Goal: Task Accomplishment & Management: Use online tool/utility

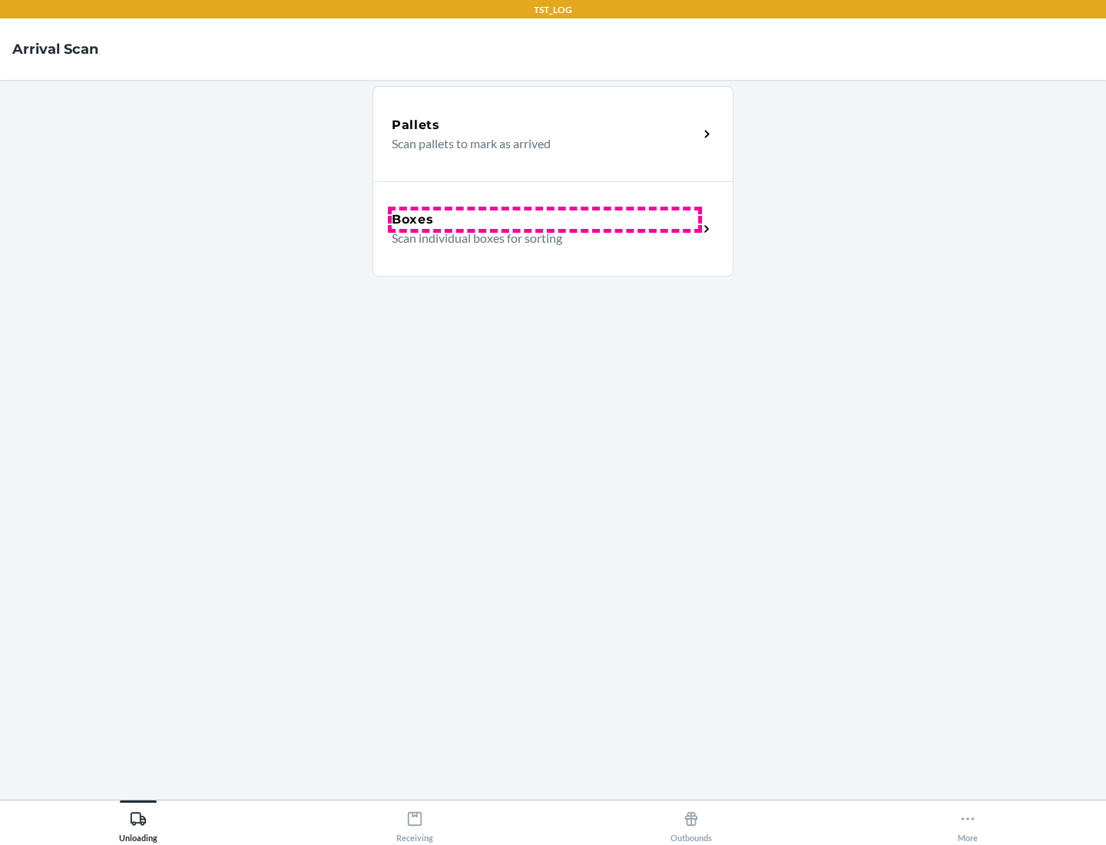
click at [545, 220] on div "Boxes" at bounding box center [545, 220] width 307 height 18
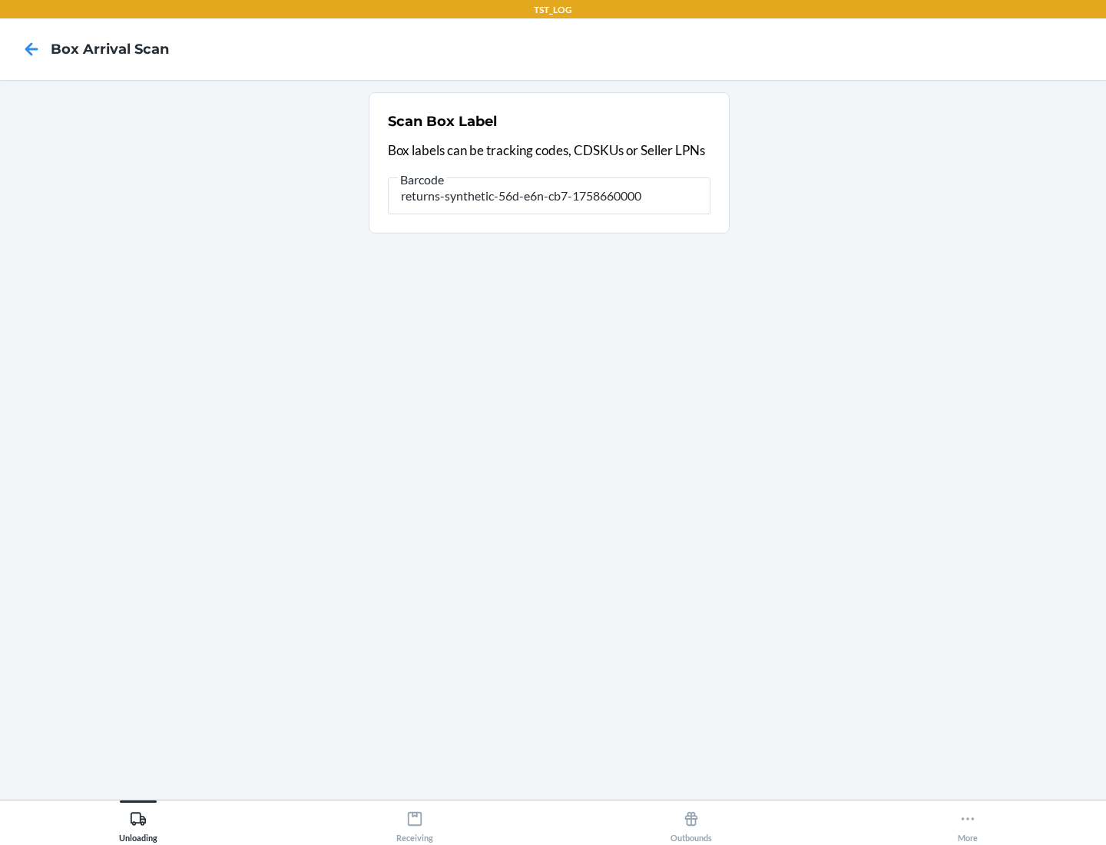
type input "returns-synthetic-56d-e6n-cb7-1758660000"
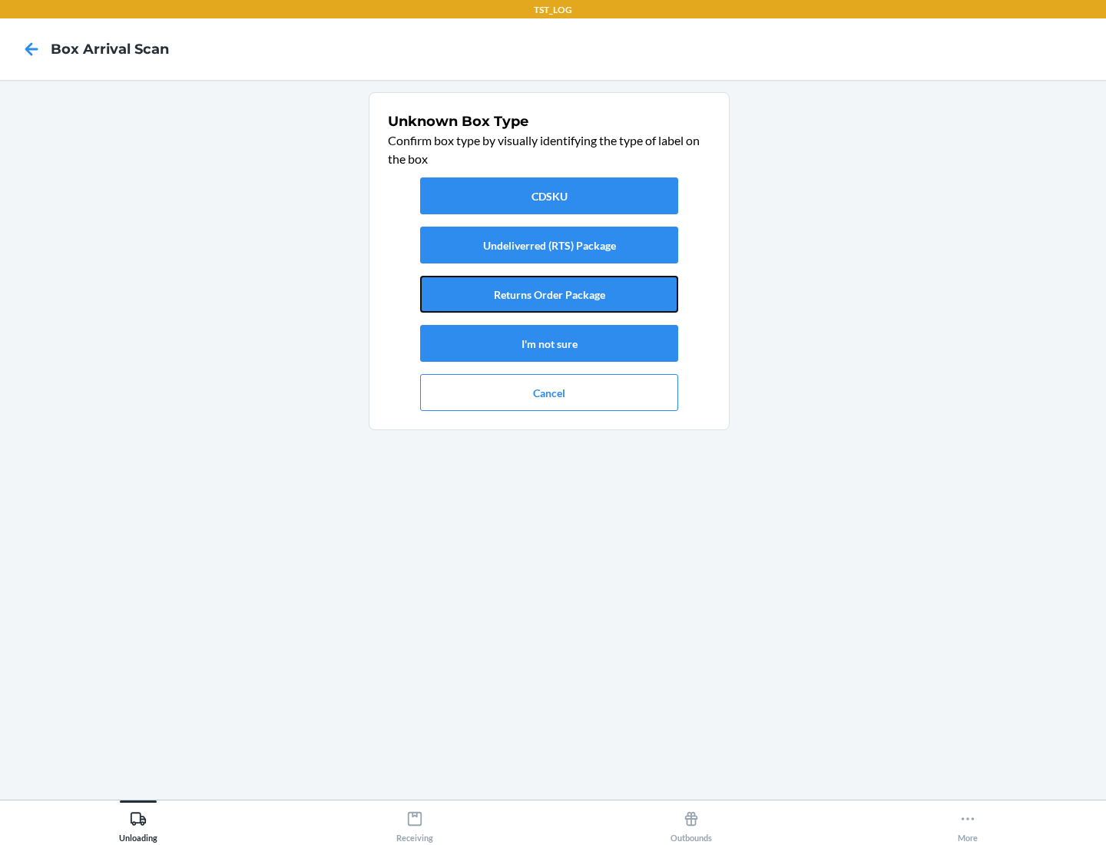
click at [549, 294] on button "Returns Order Package" at bounding box center [549, 294] width 258 height 37
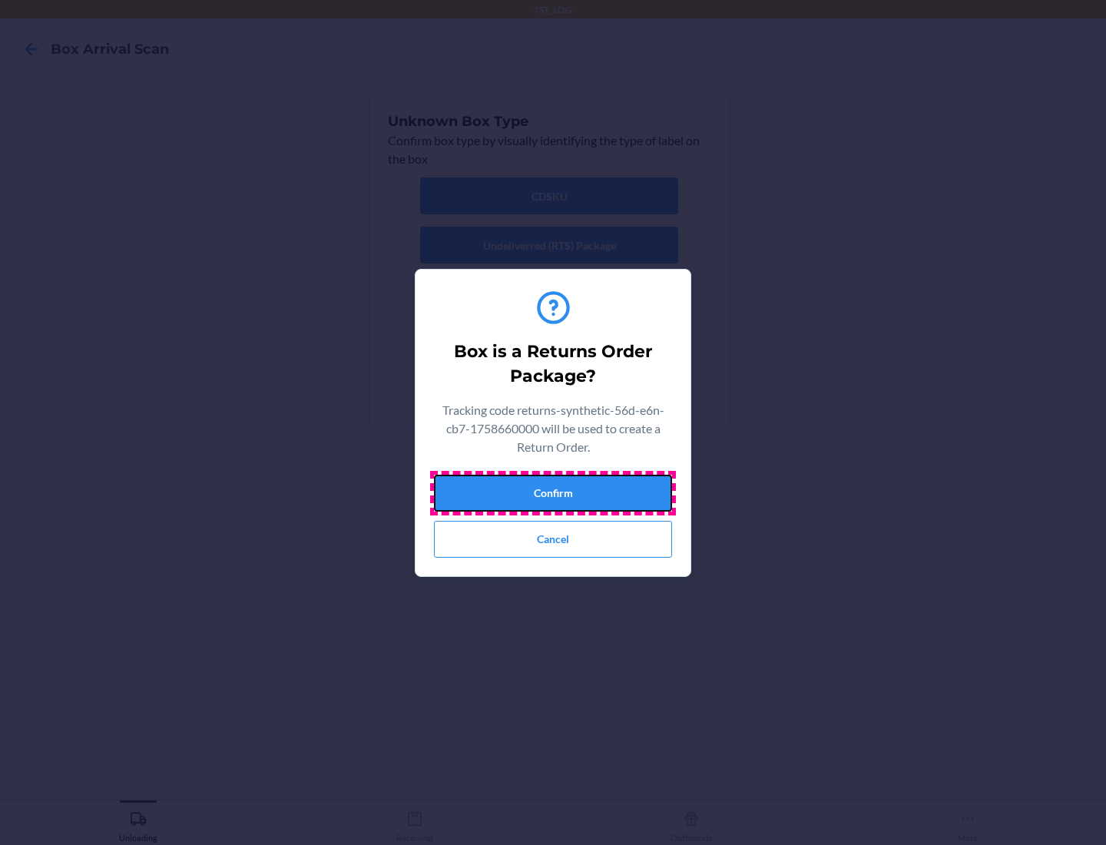
click at [553, 492] on button "Confirm" at bounding box center [553, 493] width 238 height 37
